Goal: Use online tool/utility: Utilize a website feature to perform a specific function

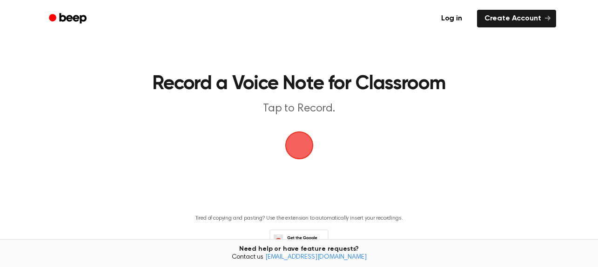
click at [294, 155] on span "button" at bounding box center [299, 146] width 26 height 26
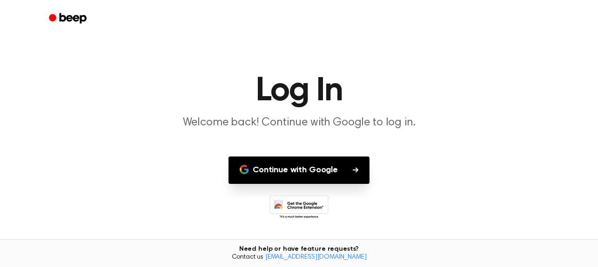
click at [308, 167] on button "Continue with Google" at bounding box center [298, 170] width 141 height 27
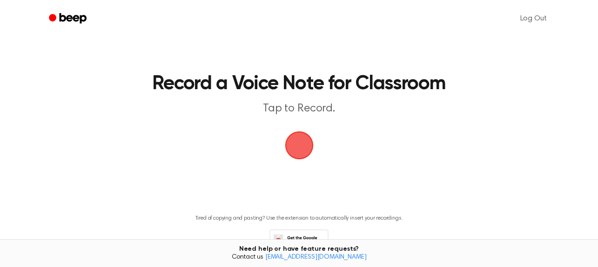
click at [297, 138] on span "button" at bounding box center [299, 146] width 26 height 26
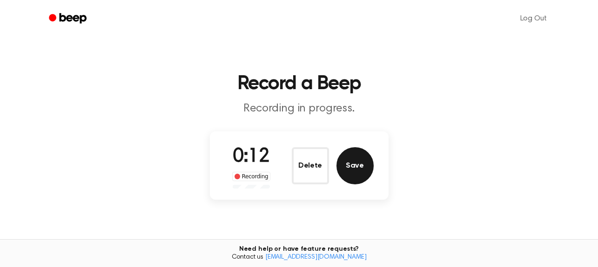
click at [351, 169] on button "Save" at bounding box center [354, 165] width 37 height 37
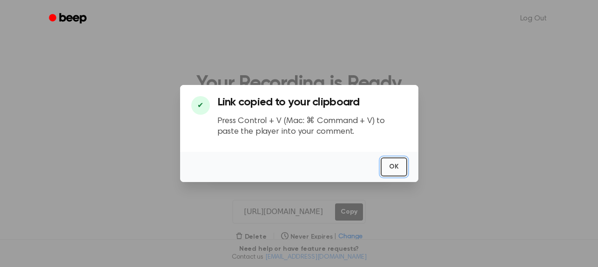
click at [405, 166] on button "OK" at bounding box center [394, 167] width 27 height 19
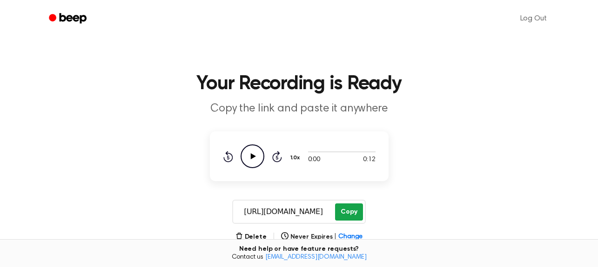
click at [349, 214] on button "Copy" at bounding box center [348, 212] width 27 height 17
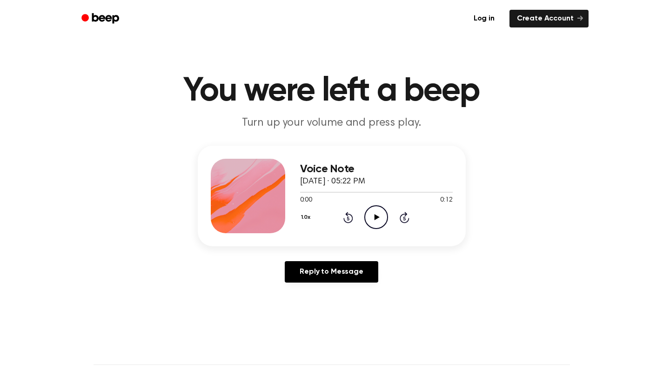
click at [371, 214] on icon "Play Audio" at bounding box center [376, 217] width 24 height 24
